Goal: Task Accomplishment & Management: Manage account settings

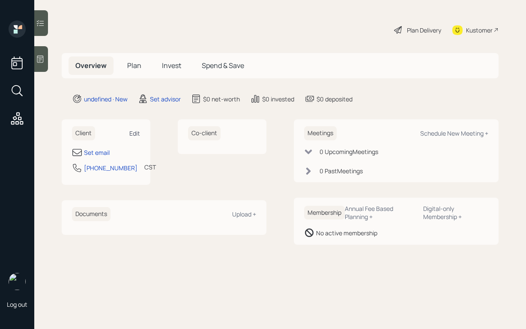
click at [135, 132] on div "Edit" at bounding box center [134, 133] width 11 height 8
select select "America/[GEOGRAPHIC_DATA]"
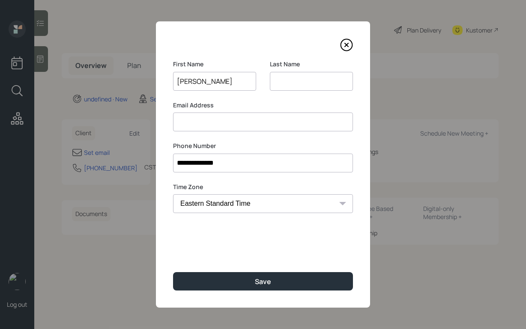
type input "[PERSON_NAME]"
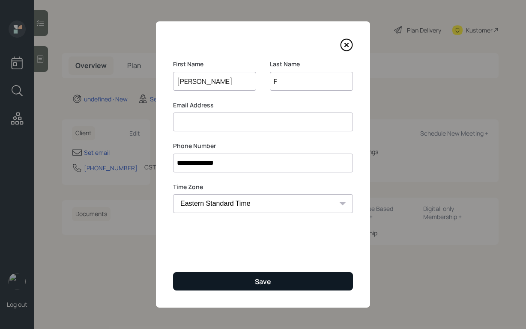
type input "F"
click at [224, 278] on button "Save" at bounding box center [263, 281] width 180 height 18
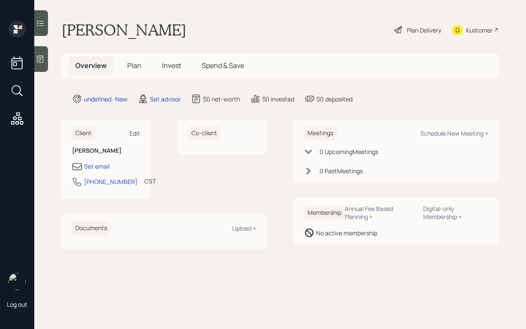
click at [135, 134] on div "Edit" at bounding box center [134, 133] width 11 height 8
select select "America/[GEOGRAPHIC_DATA]"
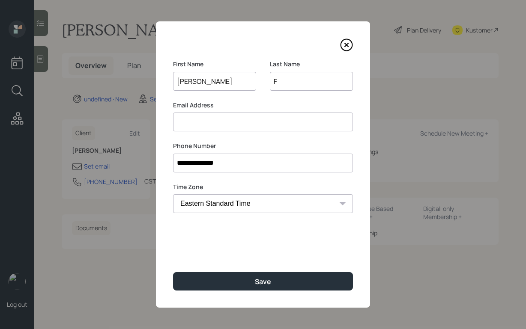
click at [226, 128] on input at bounding box center [263, 122] width 180 height 19
type input "[PERSON_NAME][EMAIL_ADDRESS][DOMAIN_NAME]"
click at [245, 101] on label "Email Address" at bounding box center [263, 105] width 180 height 9
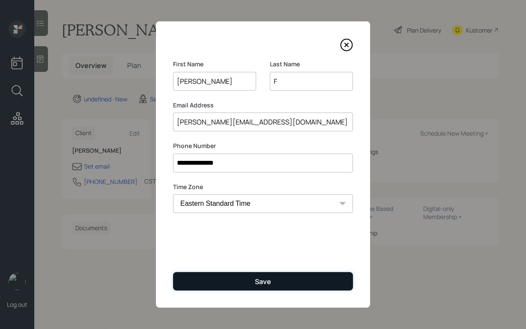
click at [252, 278] on button "Save" at bounding box center [263, 281] width 180 height 18
